Goal: Task Accomplishment & Management: Manage account settings

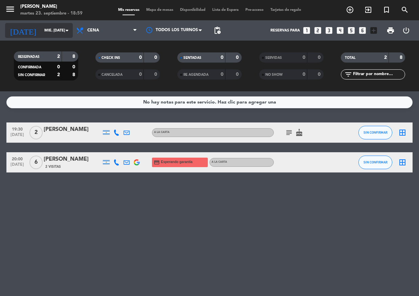
click at [60, 34] on input "mié. [DATE]" at bounding box center [67, 30] width 52 height 11
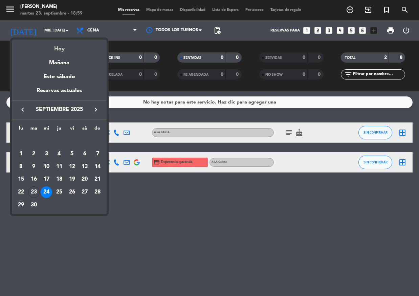
click at [63, 44] on div "Hoy" at bounding box center [59, 47] width 95 height 14
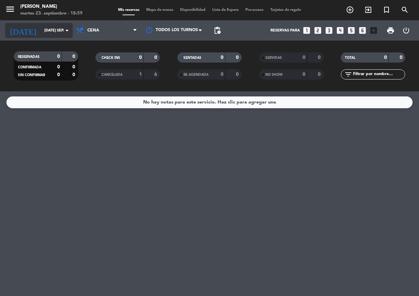
click at [48, 29] on input "[DATE] sep." at bounding box center [67, 30] width 52 height 11
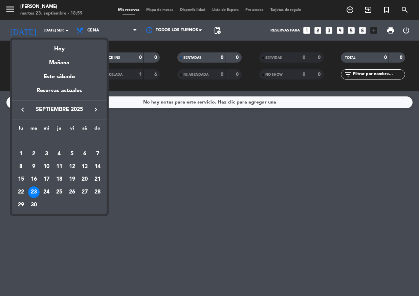
click at [57, 61] on div "Mañana" at bounding box center [59, 60] width 95 height 14
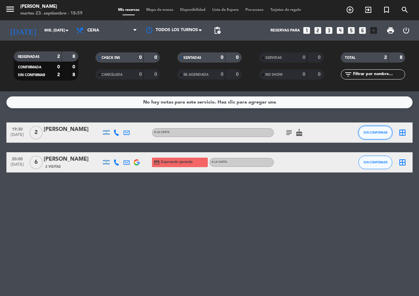
click at [365, 139] on button "SIN CONFIRMAR" at bounding box center [375, 133] width 34 height 14
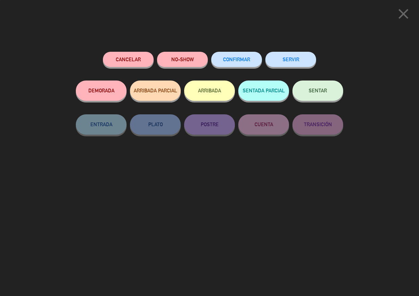
click at [246, 62] on span "CONFIRMAR" at bounding box center [236, 60] width 27 height 6
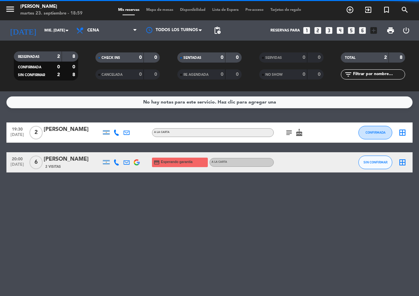
click at [288, 134] on icon "subject" at bounding box center [289, 133] width 8 height 8
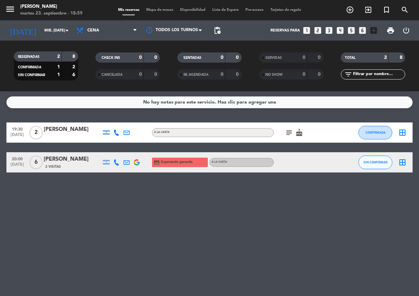
click at [289, 132] on icon "subject" at bounding box center [289, 133] width 8 height 8
click at [377, 162] on span "SIN CONFIRMAR" at bounding box center [376, 162] width 24 height 4
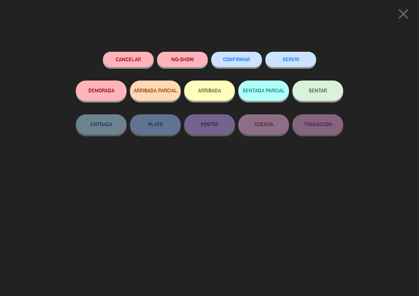
click at [238, 66] on button "CONFIRMAR" at bounding box center [236, 59] width 51 height 15
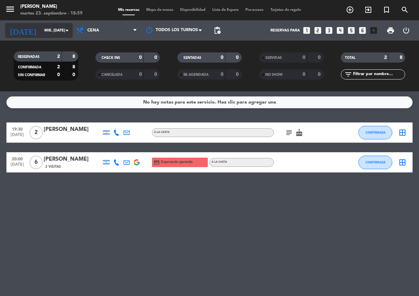
click at [47, 29] on input "mié. [DATE]" at bounding box center [67, 30] width 52 height 11
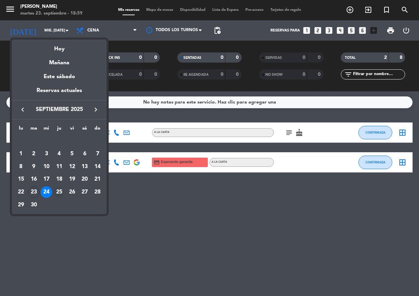
click at [57, 189] on div "25" at bounding box center [59, 193] width 12 height 12
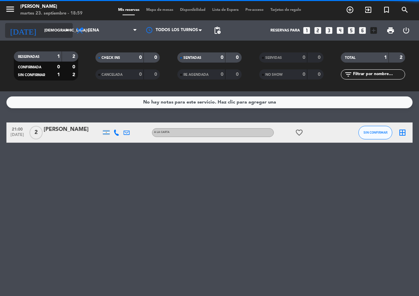
click at [52, 27] on input "[DEMOGRAPHIC_DATA] [DATE]" at bounding box center [67, 30] width 52 height 11
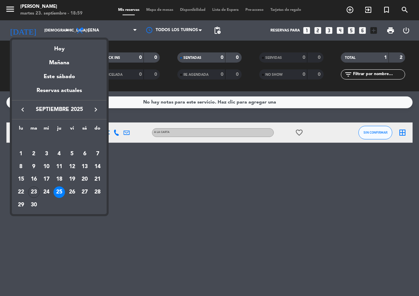
click at [389, 129] on div at bounding box center [209, 148] width 419 height 296
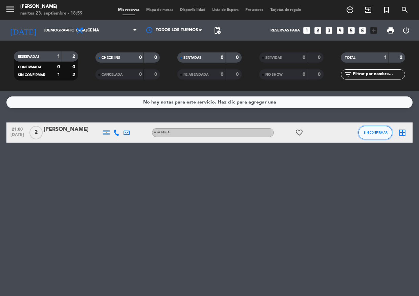
click at [380, 130] on button "SIN CONFIRMAR" at bounding box center [375, 133] width 34 height 14
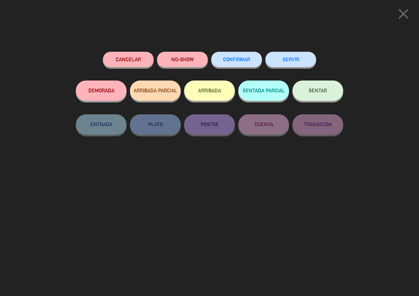
click at [248, 66] on button "CONFIRMAR" at bounding box center [236, 59] width 51 height 15
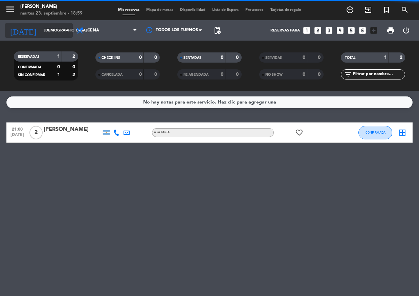
click at [44, 33] on input "[DEMOGRAPHIC_DATA] [DATE]" at bounding box center [67, 30] width 52 height 11
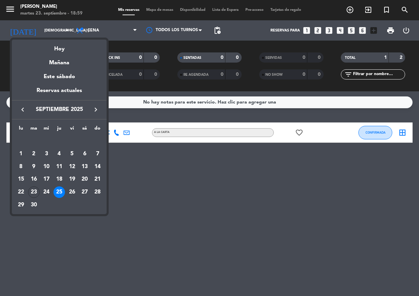
click at [72, 193] on div "26" at bounding box center [72, 193] width 12 height 12
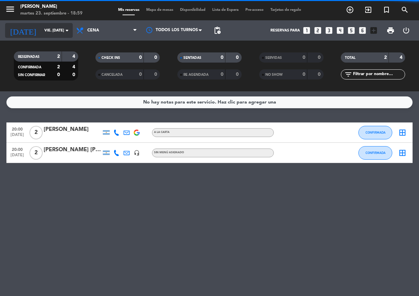
click at [50, 34] on input "vie. [DATE]" at bounding box center [67, 30] width 52 height 11
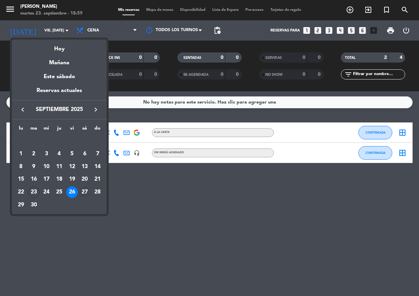
click at [84, 192] on div "27" at bounding box center [85, 193] width 12 height 12
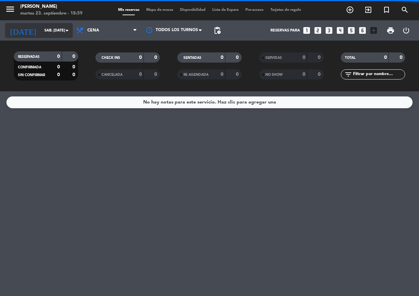
click at [41, 37] on div "[DATE] sáb. [DATE] arrow_drop_down" at bounding box center [39, 30] width 68 height 15
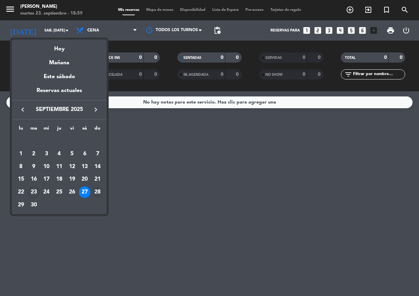
click at [97, 189] on div "28" at bounding box center [98, 193] width 12 height 12
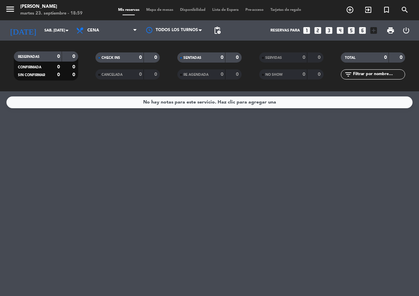
type input "dom. [DATE]"
click at [58, 27] on input "dom. [DATE]" at bounding box center [67, 30] width 52 height 11
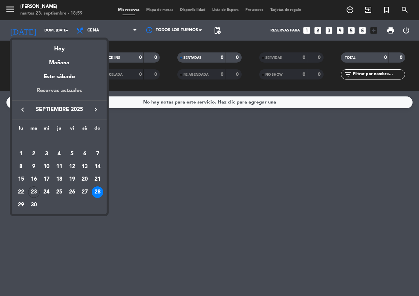
click at [65, 88] on div "Reservas actuales" at bounding box center [59, 93] width 95 height 14
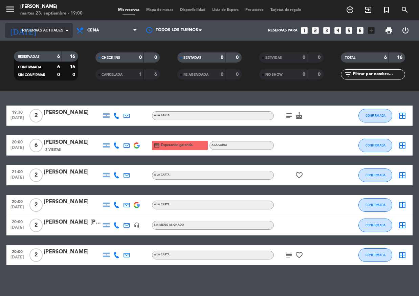
click at [53, 34] on input at bounding box center [67, 30] width 52 height 11
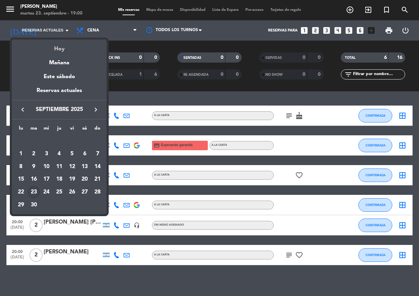
click at [57, 52] on div "Hoy" at bounding box center [59, 47] width 95 height 14
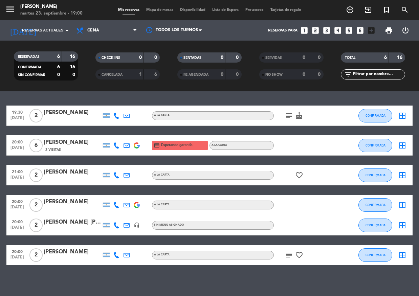
type input "[DATE] sep."
